Goal: Task Accomplishment & Management: Use online tool/utility

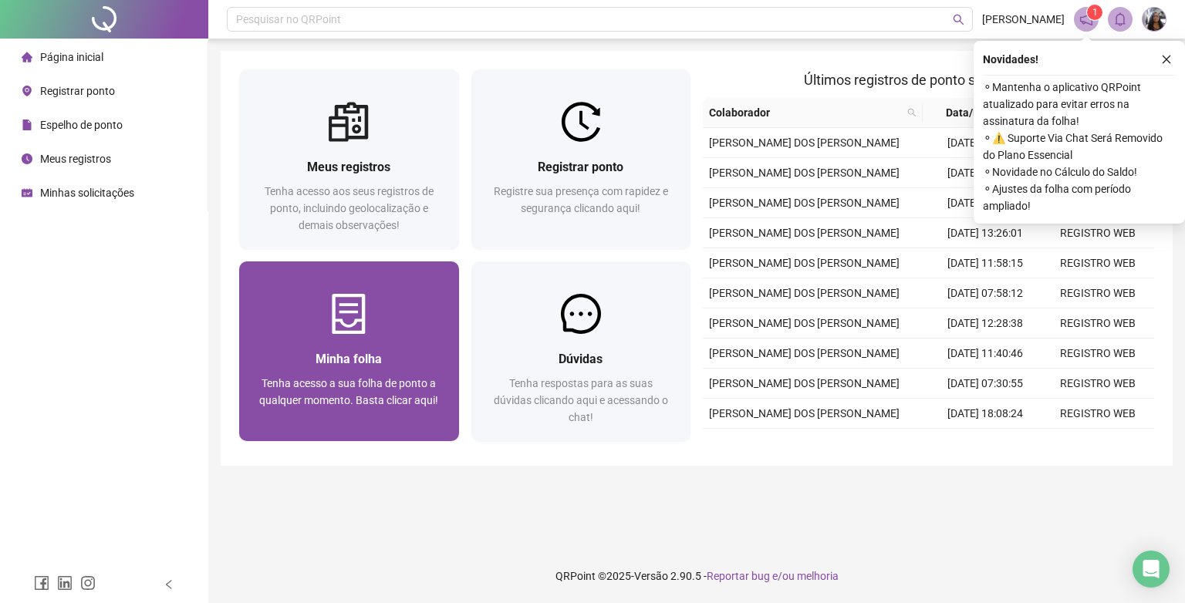
scroll to position [142, 0]
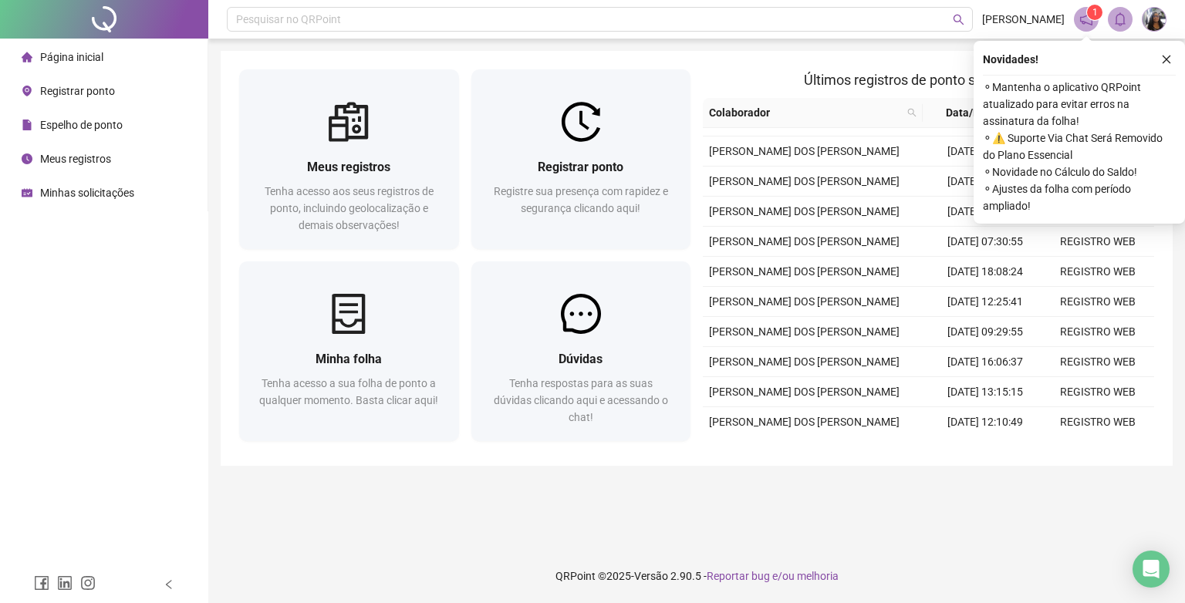
click at [99, 124] on span "Espelho de ponto" at bounding box center [81, 125] width 83 height 12
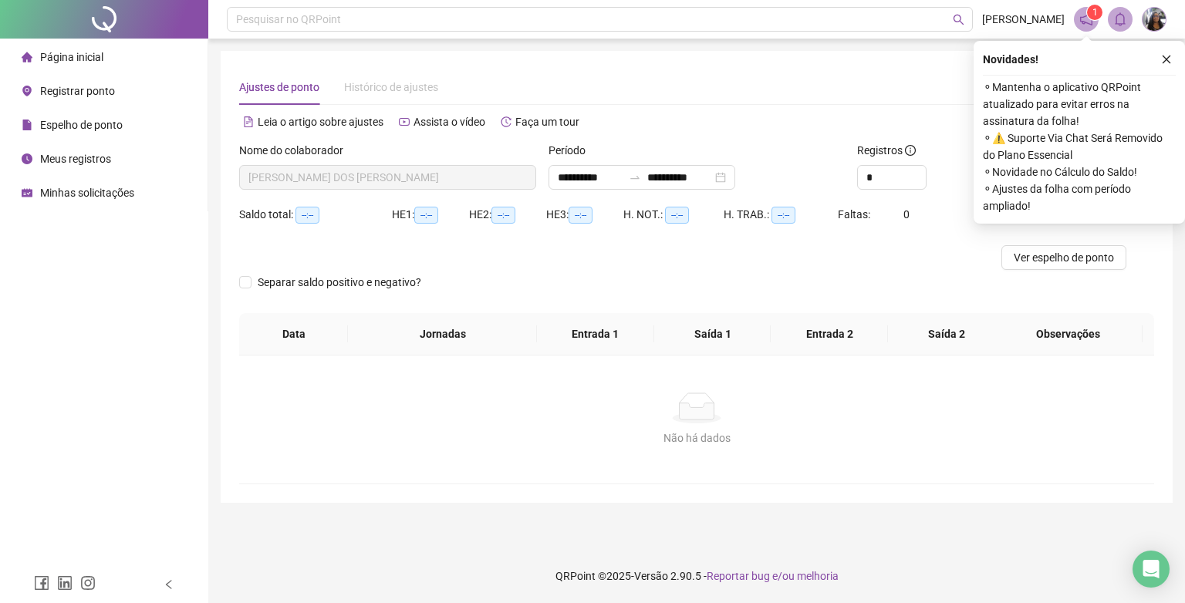
type input "**********"
click at [69, 123] on span "Espelho de ponto" at bounding box center [81, 125] width 83 height 12
click at [89, 128] on span "Espelho de ponto" at bounding box center [81, 125] width 83 height 12
click at [83, 96] on span "Registrar ponto" at bounding box center [77, 91] width 75 height 12
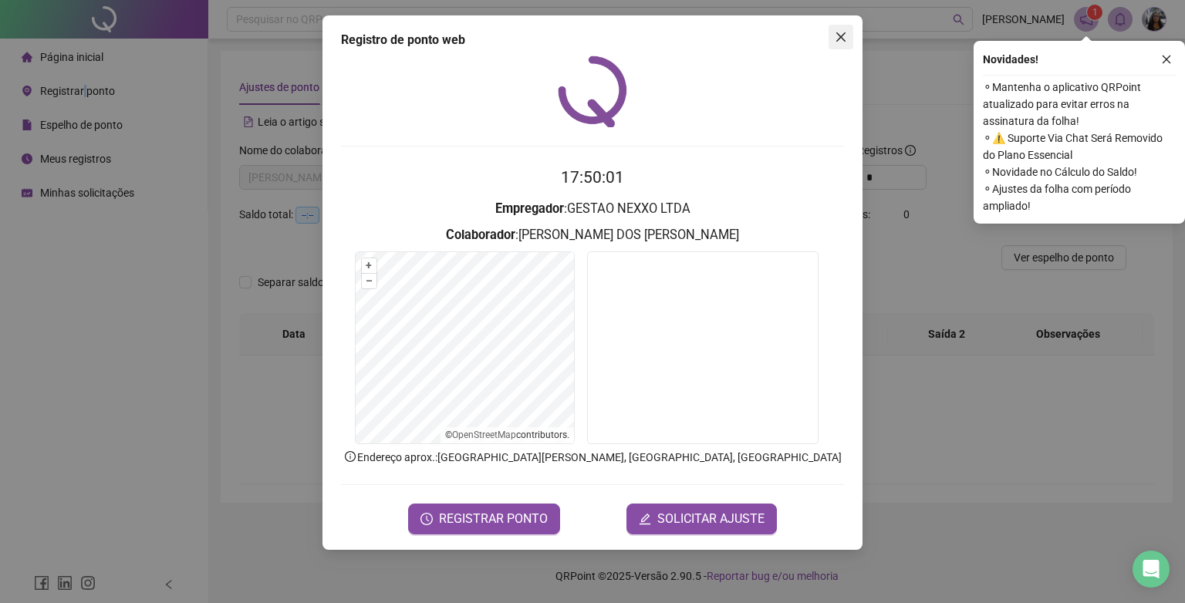
click at [843, 42] on icon "close" at bounding box center [841, 37] width 12 height 12
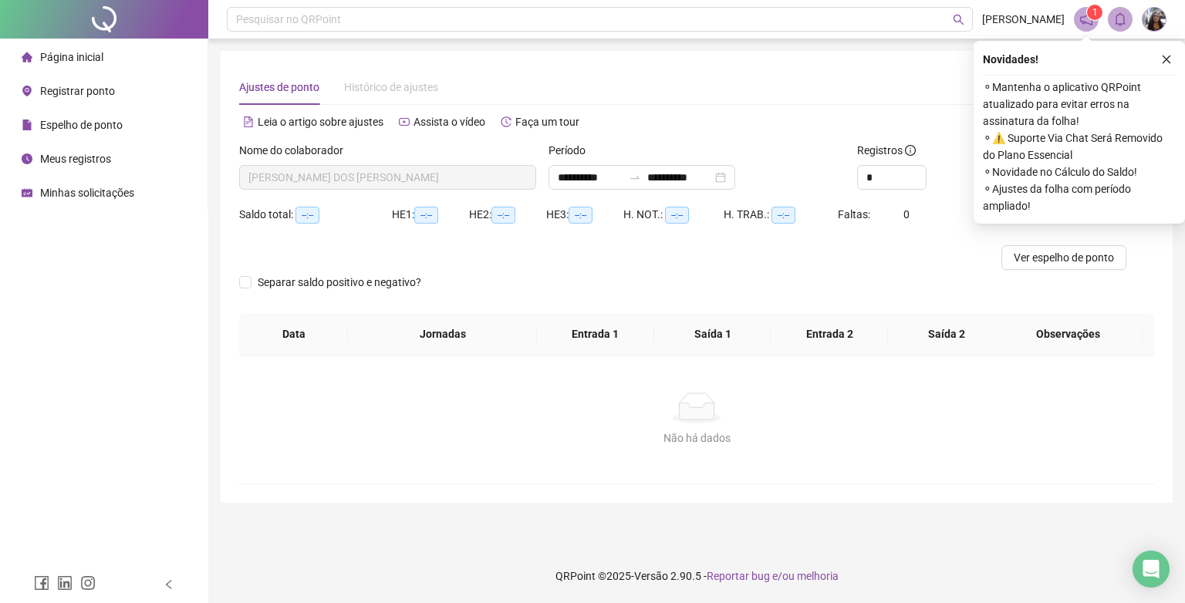
click at [63, 162] on span "Meus registros" at bounding box center [75, 159] width 71 height 12
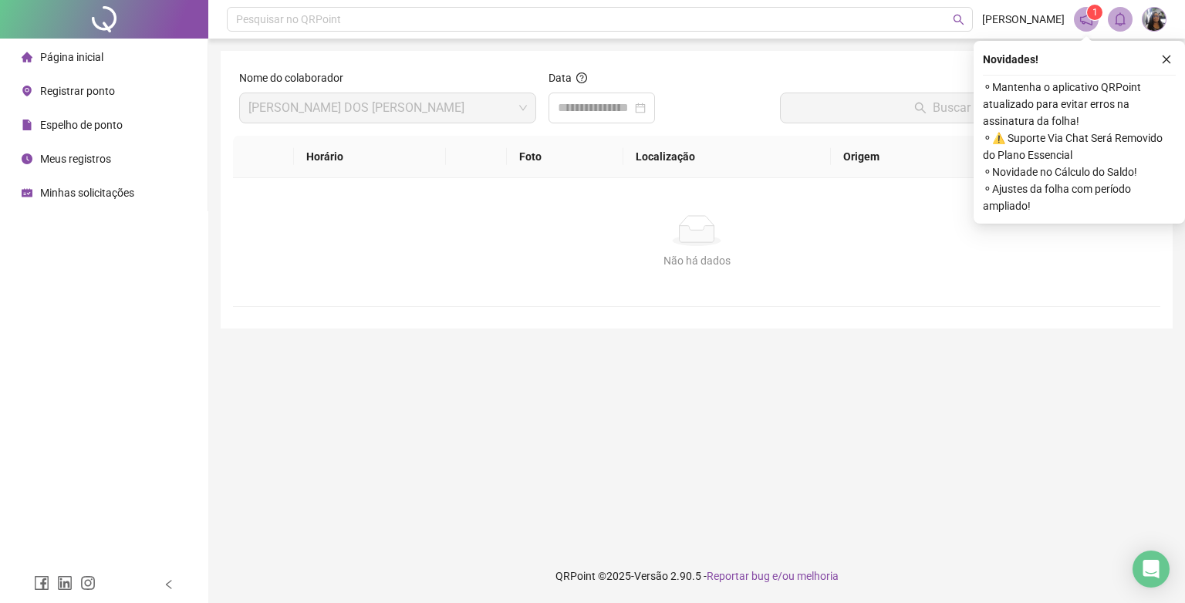
click at [520, 108] on span "[PERSON_NAME]" at bounding box center [387, 107] width 279 height 29
click at [600, 106] on input at bounding box center [595, 108] width 74 height 19
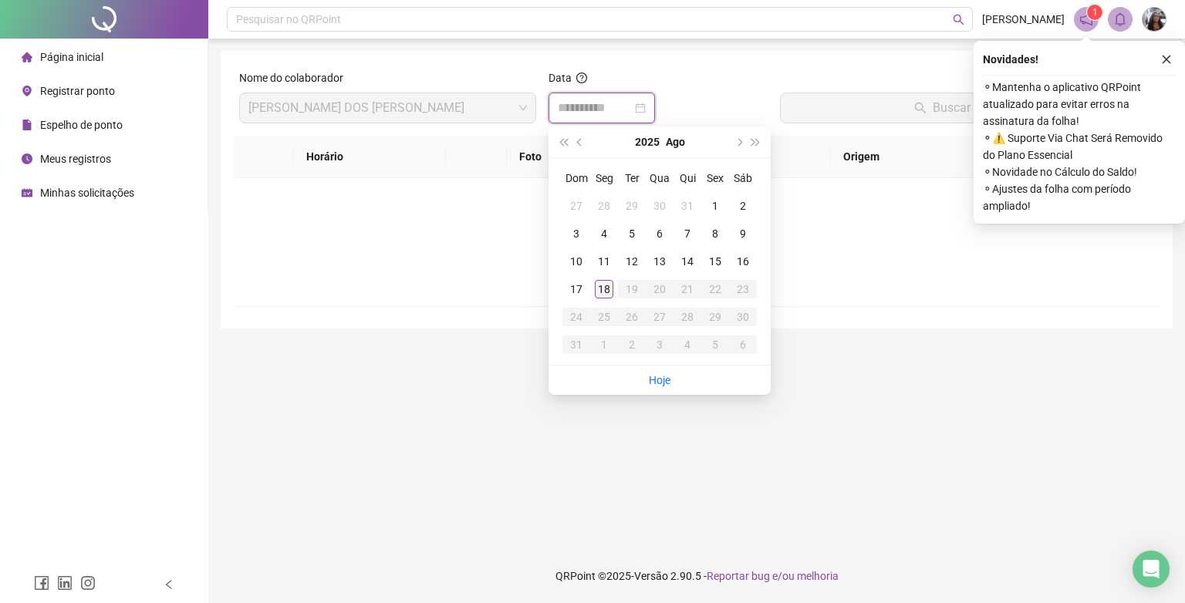
type input "**********"
click at [597, 292] on div "18" at bounding box center [604, 289] width 19 height 19
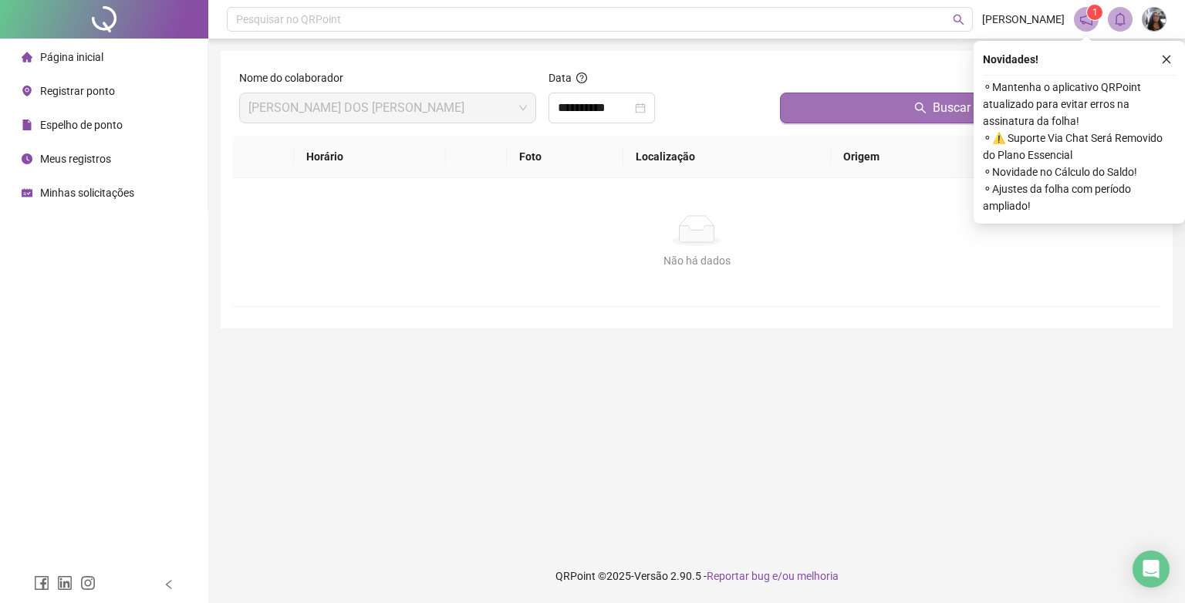
click at [867, 113] on button "Buscar registros" at bounding box center [967, 108] width 374 height 31
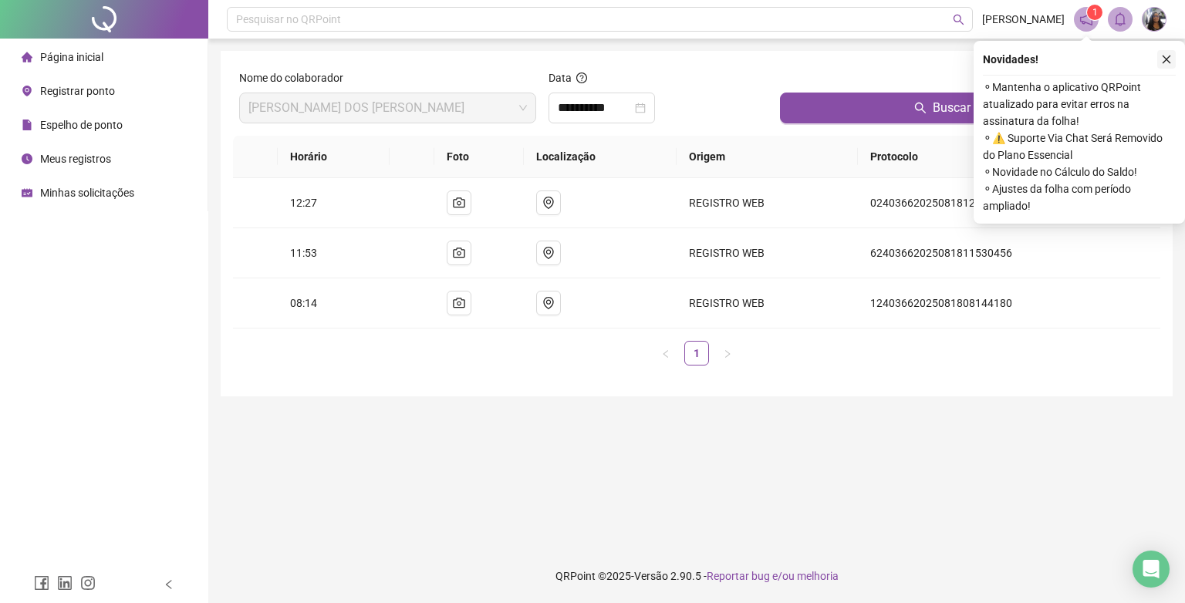
click at [1167, 59] on icon "close" at bounding box center [1167, 60] width 8 height 8
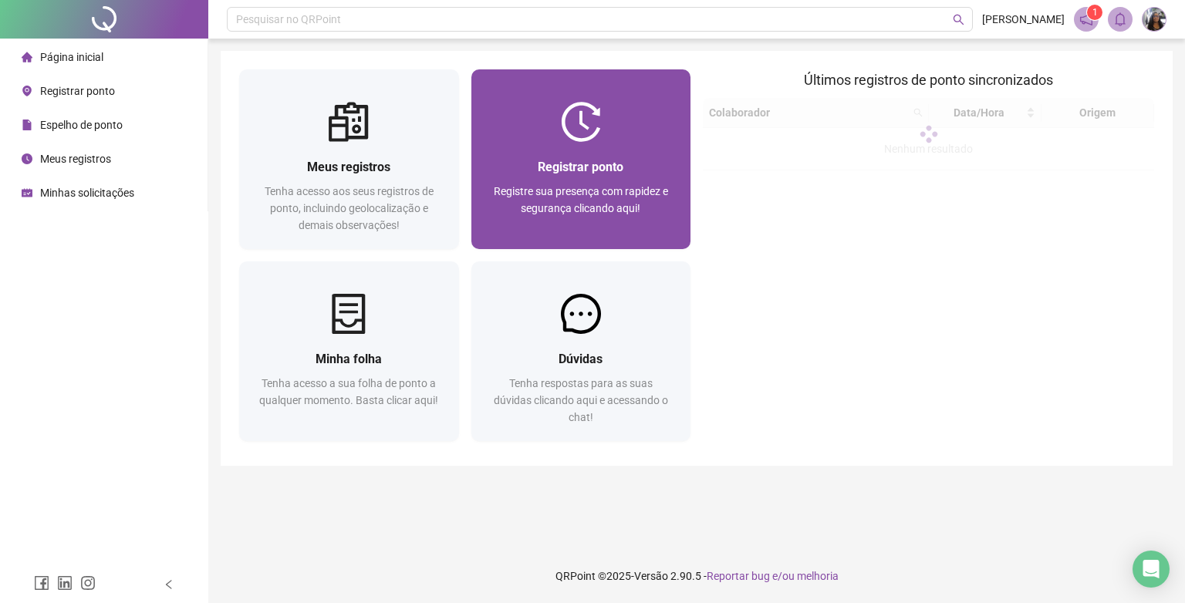
click at [583, 179] on div "Registrar ponto Registre sua presença com rapidez e segurança clicando aqui!" at bounding box center [581, 195] width 183 height 76
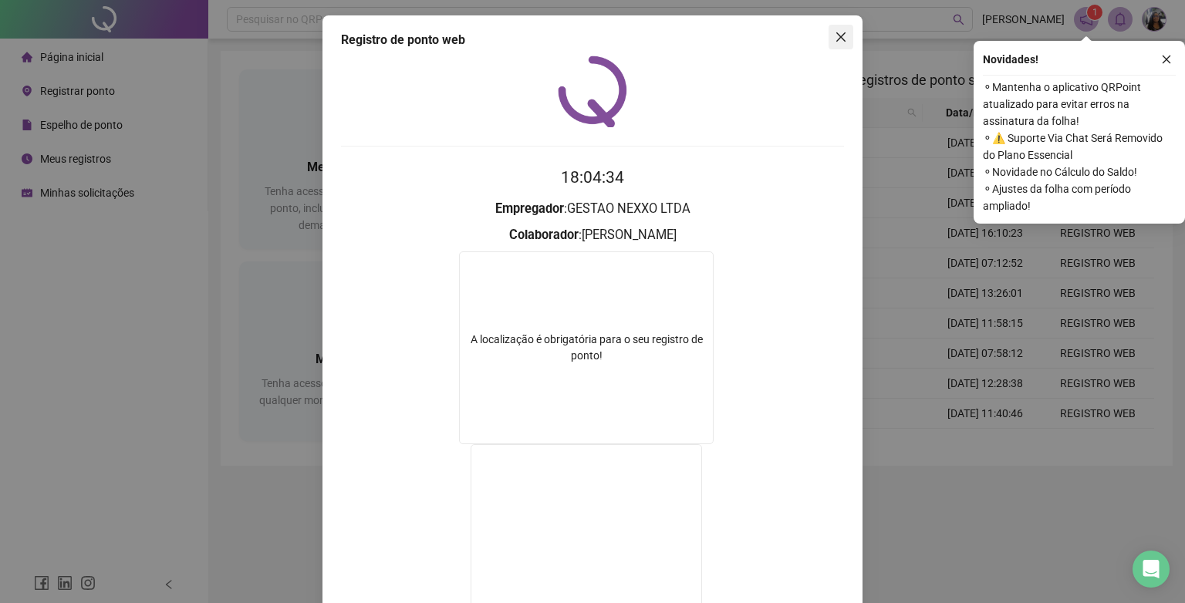
click at [844, 32] on span "Close" at bounding box center [841, 37] width 25 height 12
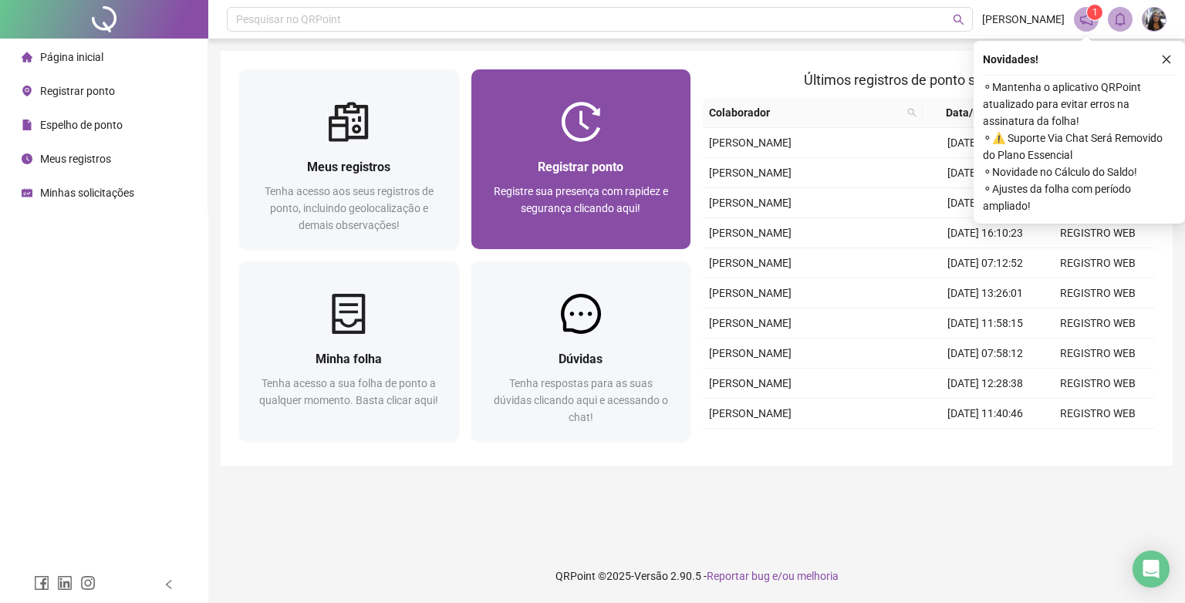
click at [623, 138] on div at bounding box center [581, 122] width 220 height 40
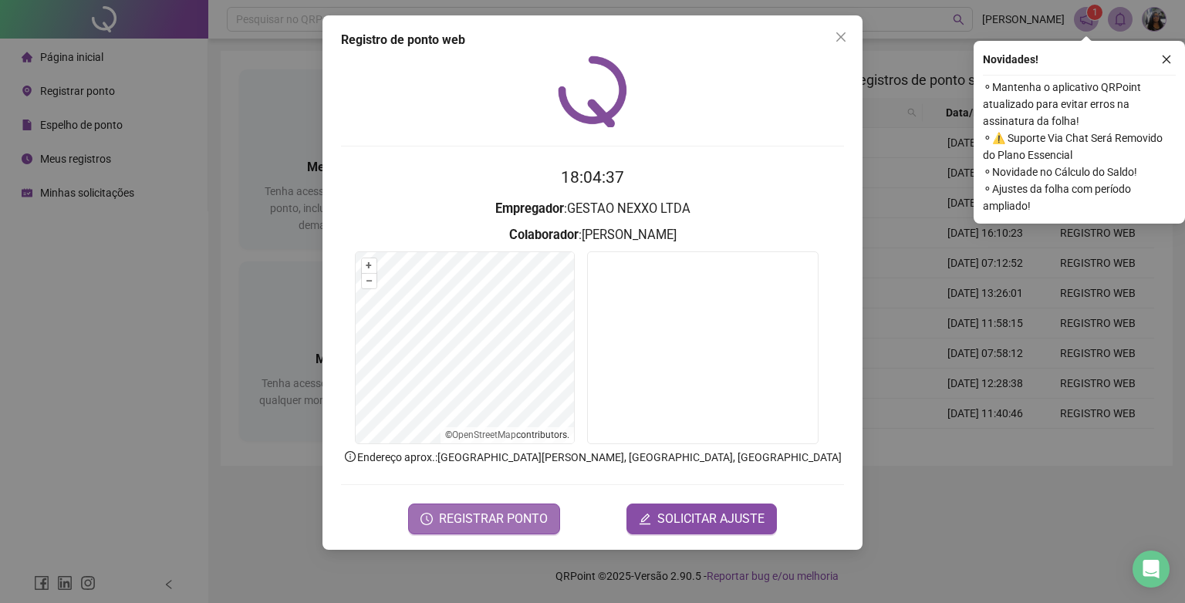
click at [490, 518] on span "REGISTRAR PONTO" at bounding box center [493, 519] width 109 height 19
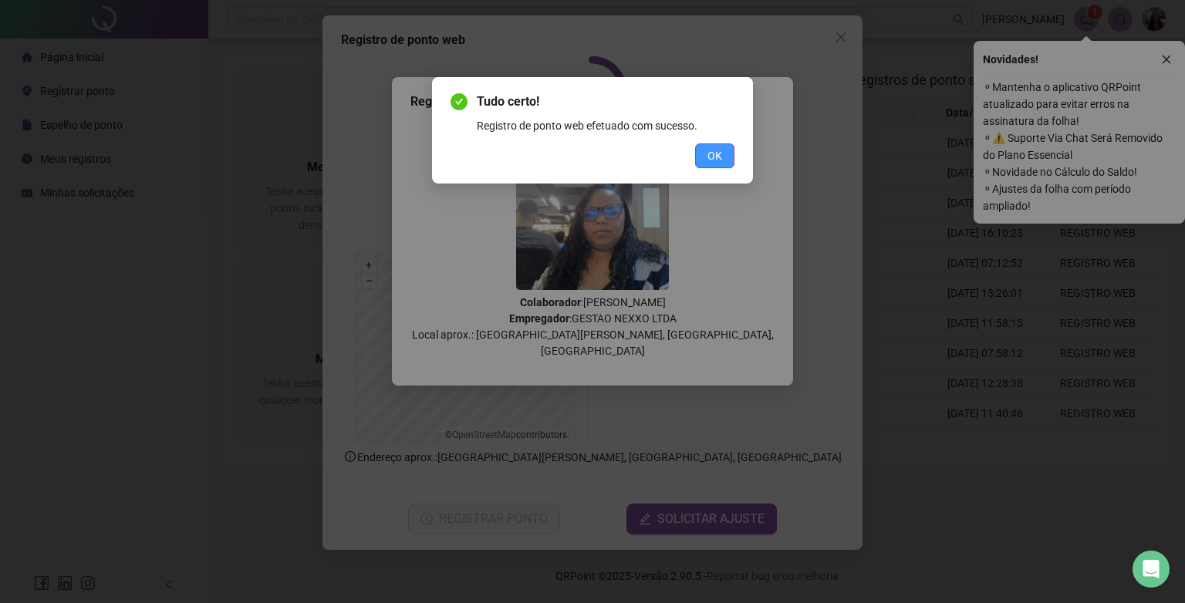
click at [708, 156] on span "OK" at bounding box center [715, 155] width 15 height 17
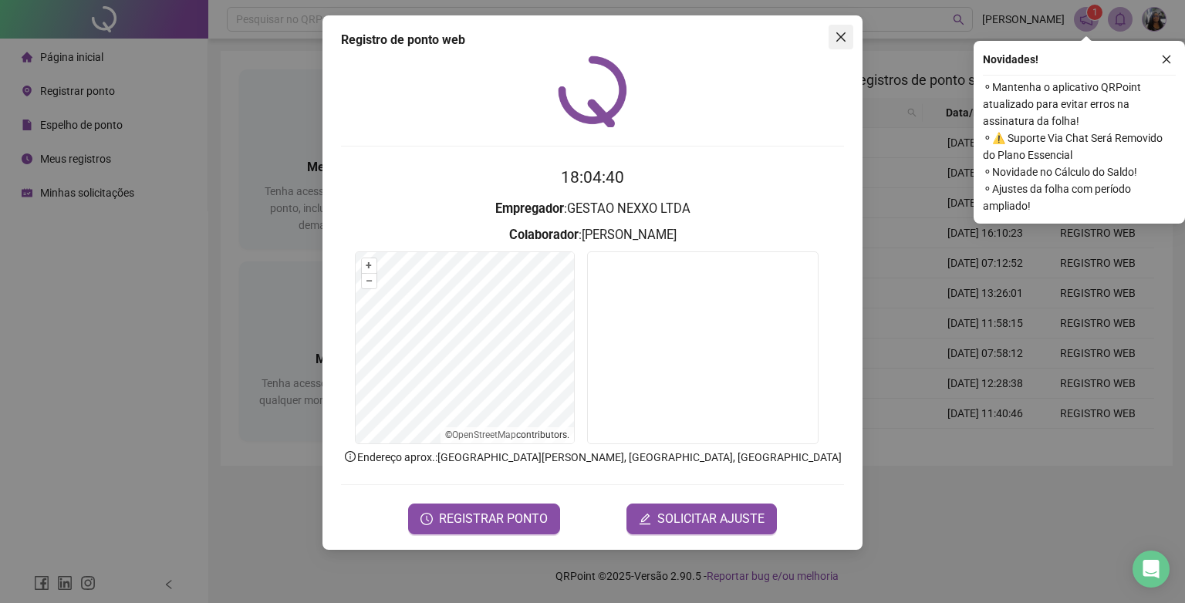
click at [839, 39] on icon "close" at bounding box center [840, 36] width 9 height 9
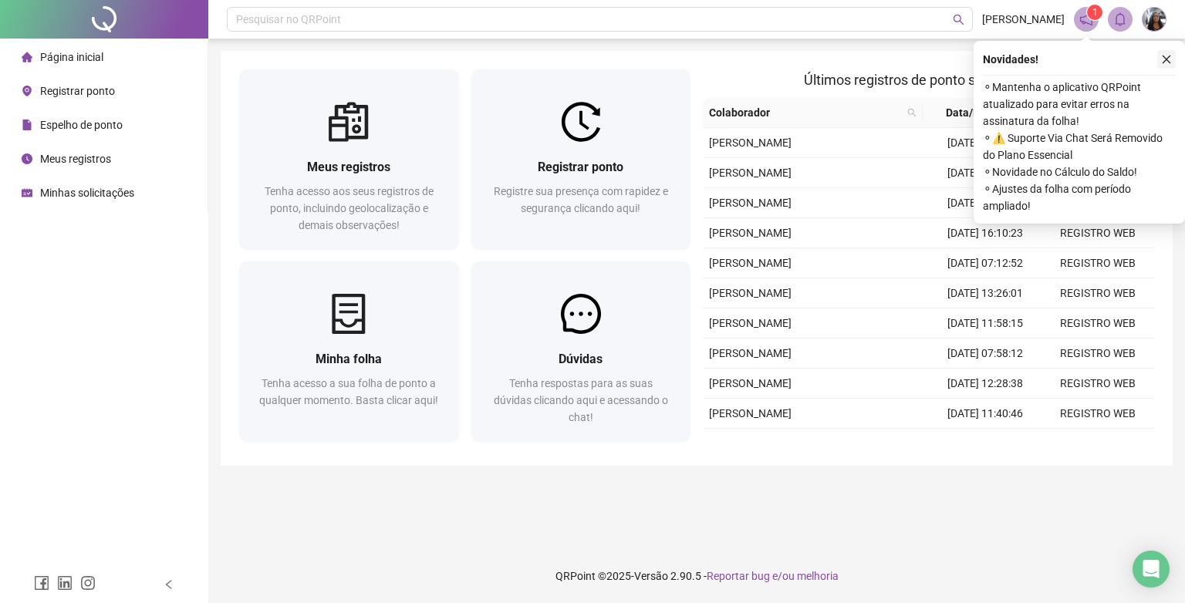
click at [1160, 58] on button "button" at bounding box center [1166, 59] width 19 height 19
